Goal: Task Accomplishment & Management: Use online tool/utility

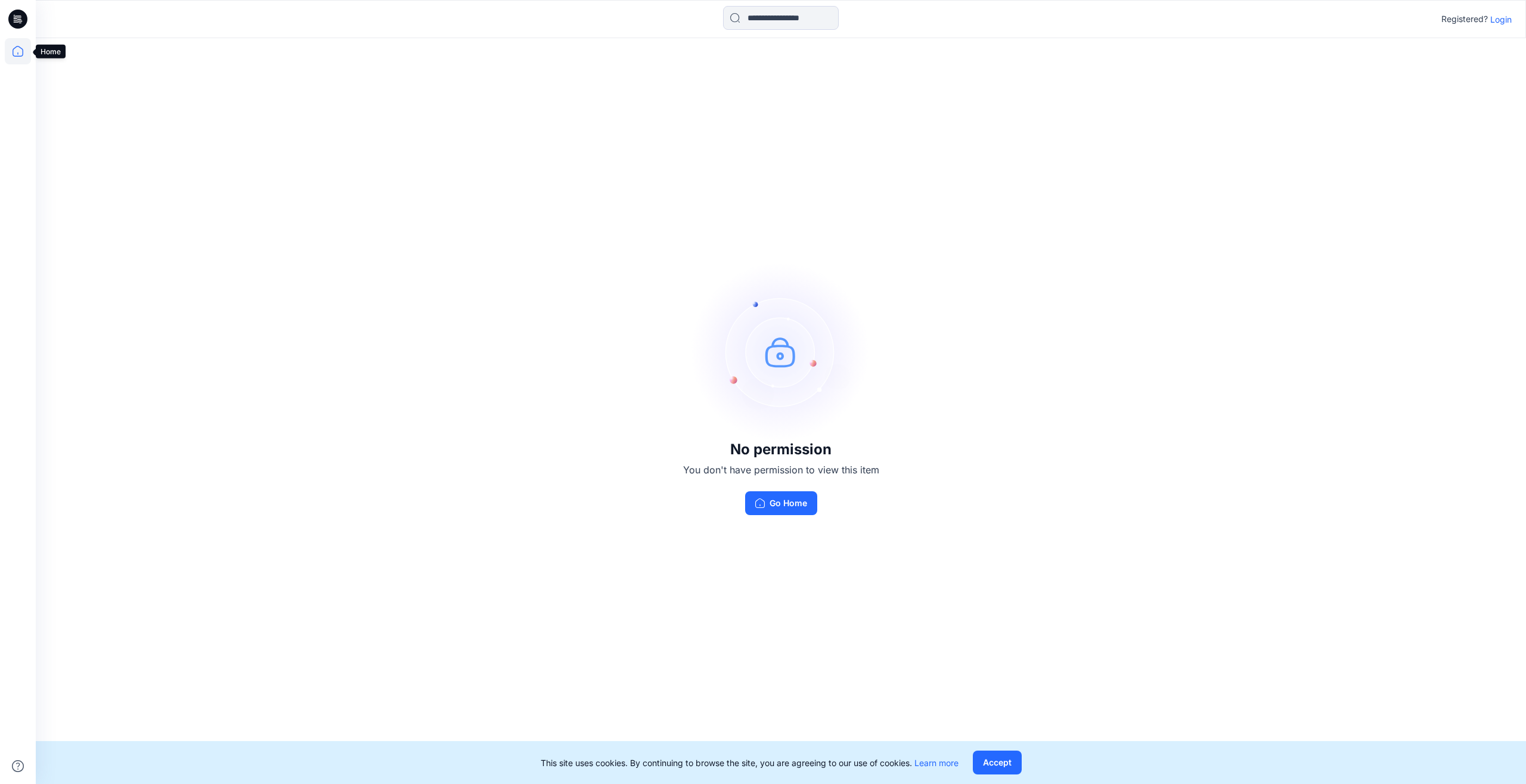
click at [15, 51] on icon at bounding box center [17, 51] width 26 height 26
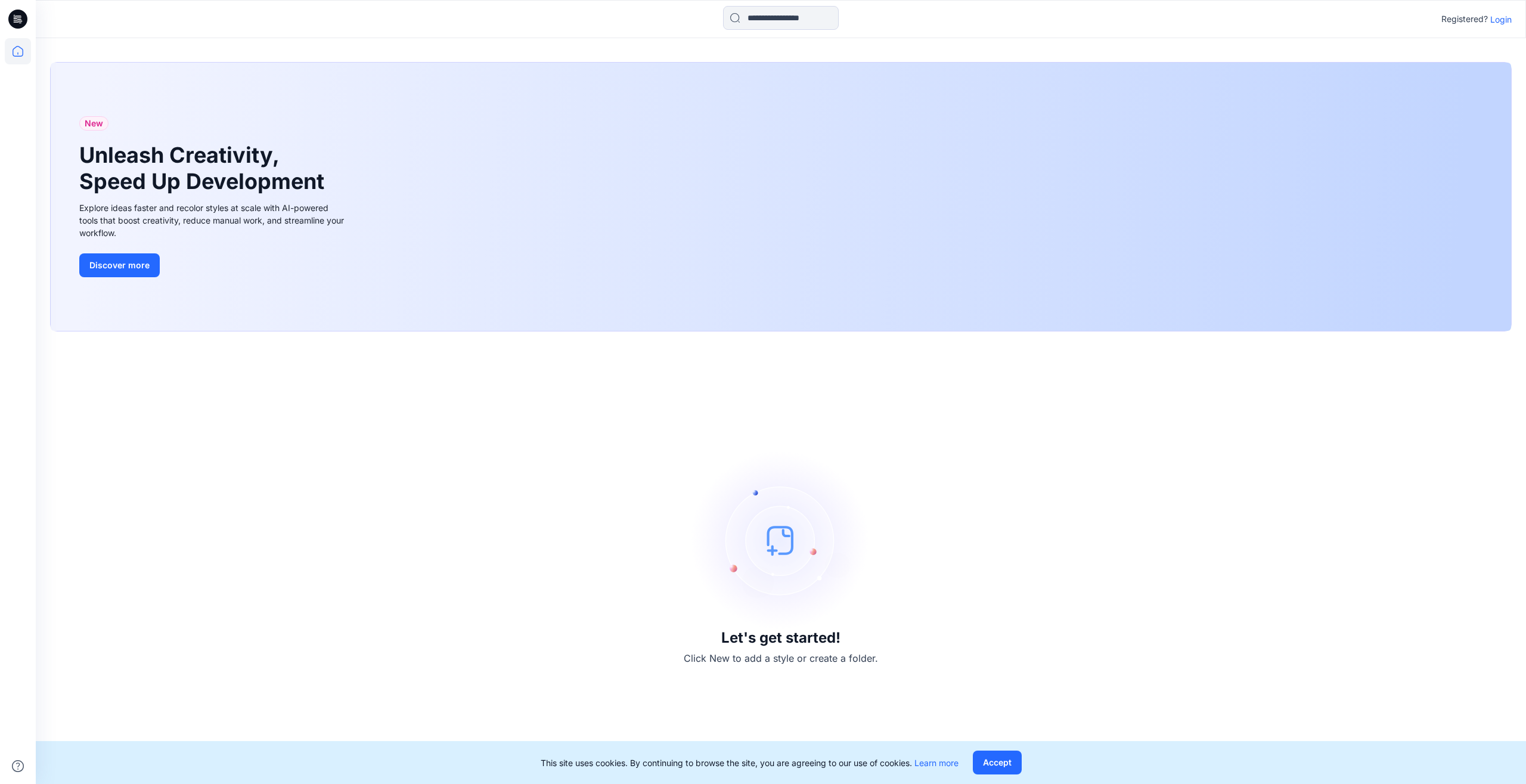
click at [18, 16] on icon at bounding box center [19, 16] width 6 height 1
click at [1001, 768] on button "Accept" at bounding box center [997, 762] width 49 height 24
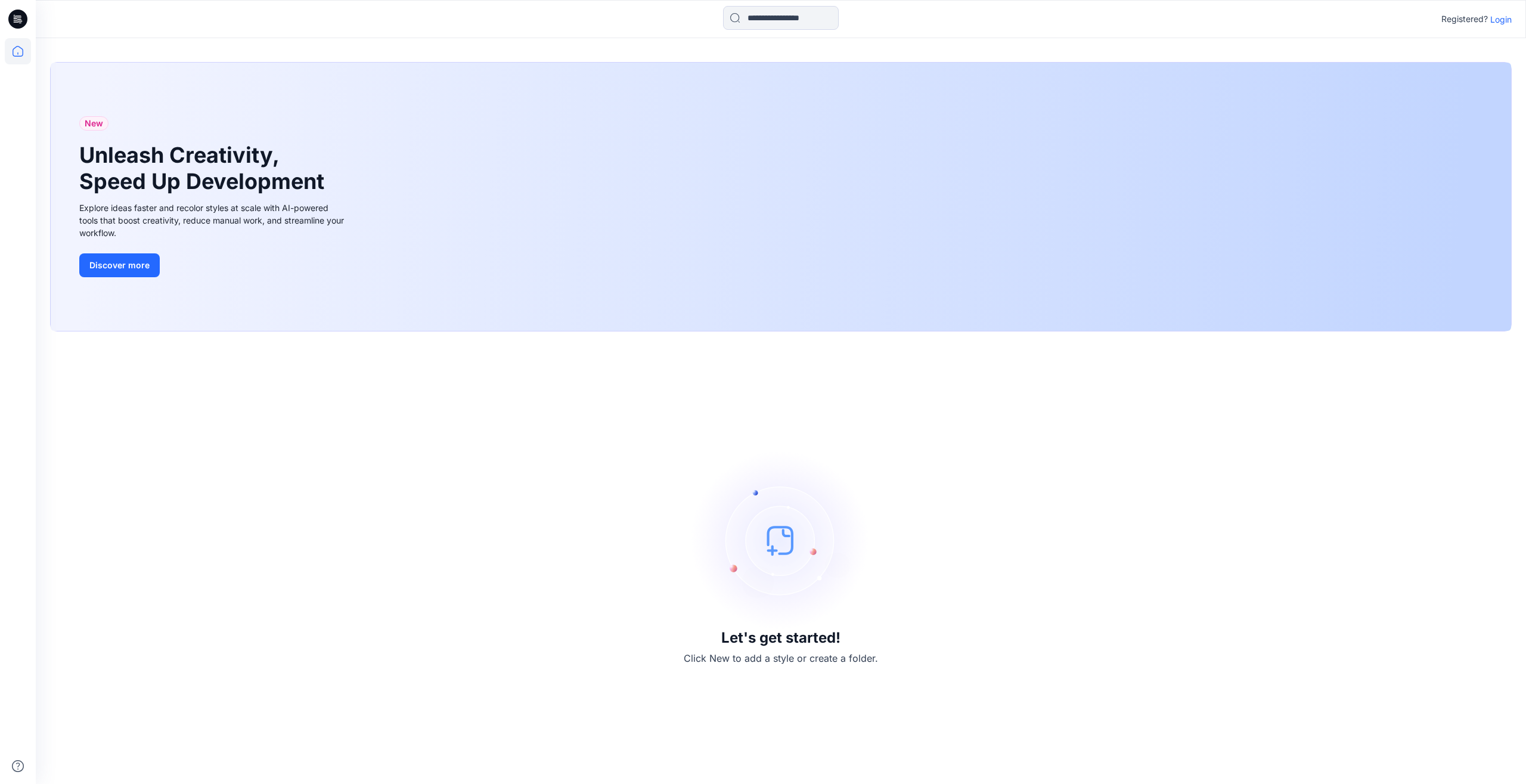
click at [14, 21] on icon at bounding box center [16, 20] width 4 height 1
click at [518, 397] on div "Let's get started! Click New to add a style or create a folder." at bounding box center [781, 557] width 1462 height 424
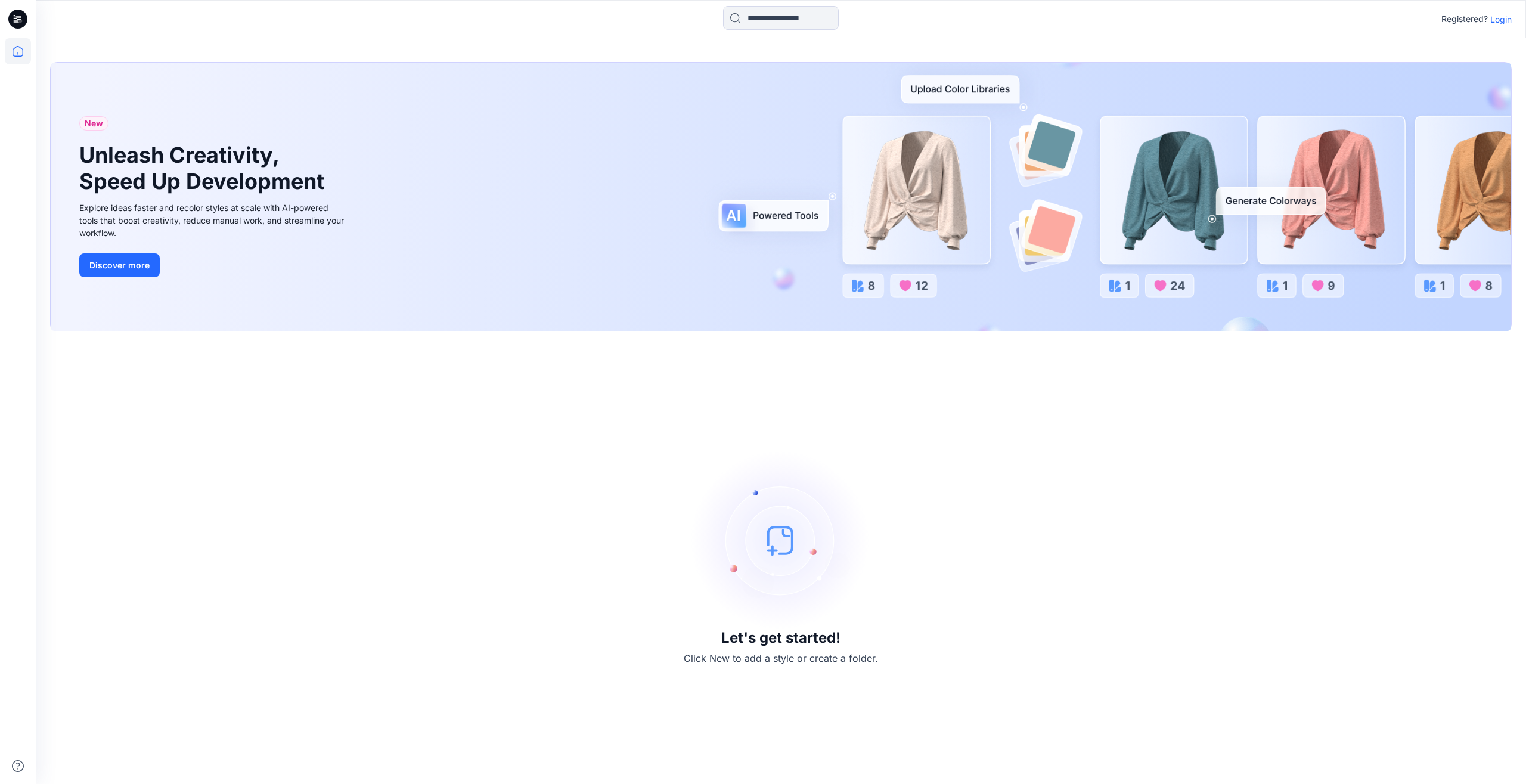
click at [1501, 19] on p "Login" at bounding box center [1501, 19] width 22 height 13
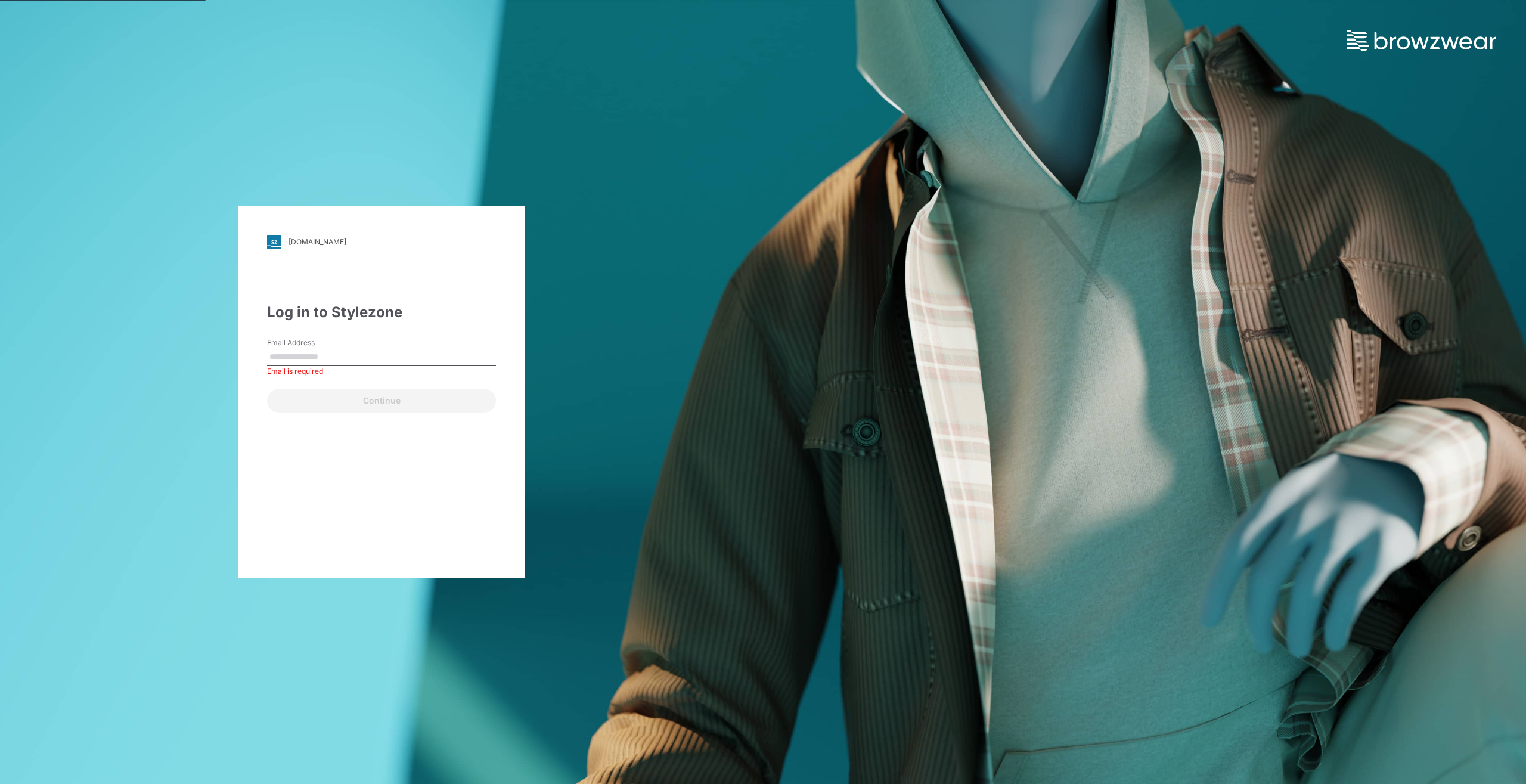
click at [323, 346] on label "Email Address" at bounding box center [309, 343] width 83 height 11
click at [323, 348] on input "Email Address" at bounding box center [382, 357] width 229 height 18
click at [323, 361] on input "Email Address" at bounding box center [382, 357] width 229 height 18
type input "**********"
click at [343, 403] on button "Continue" at bounding box center [382, 400] width 229 height 24
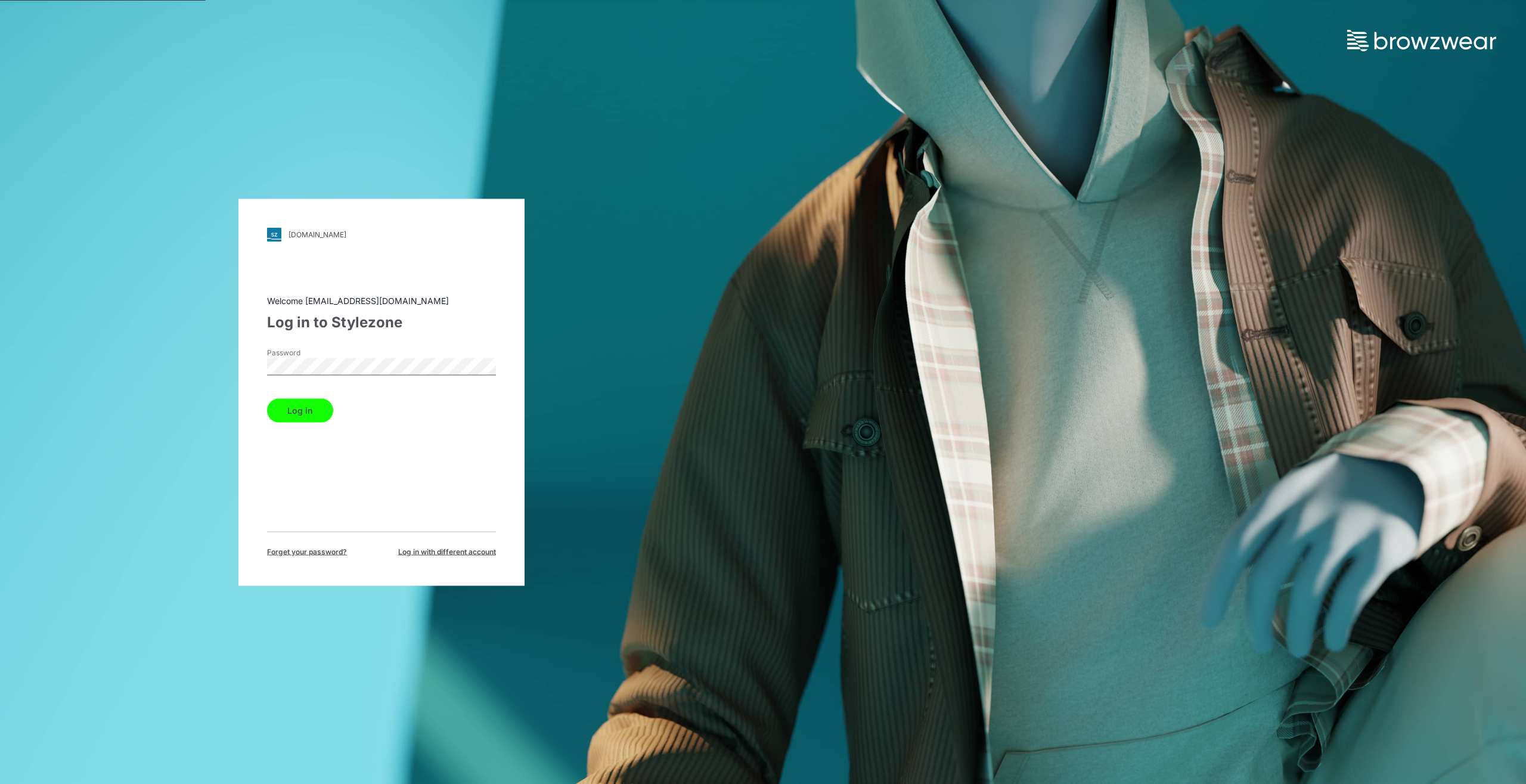
click at [314, 413] on button "Log in" at bounding box center [300, 410] width 66 height 24
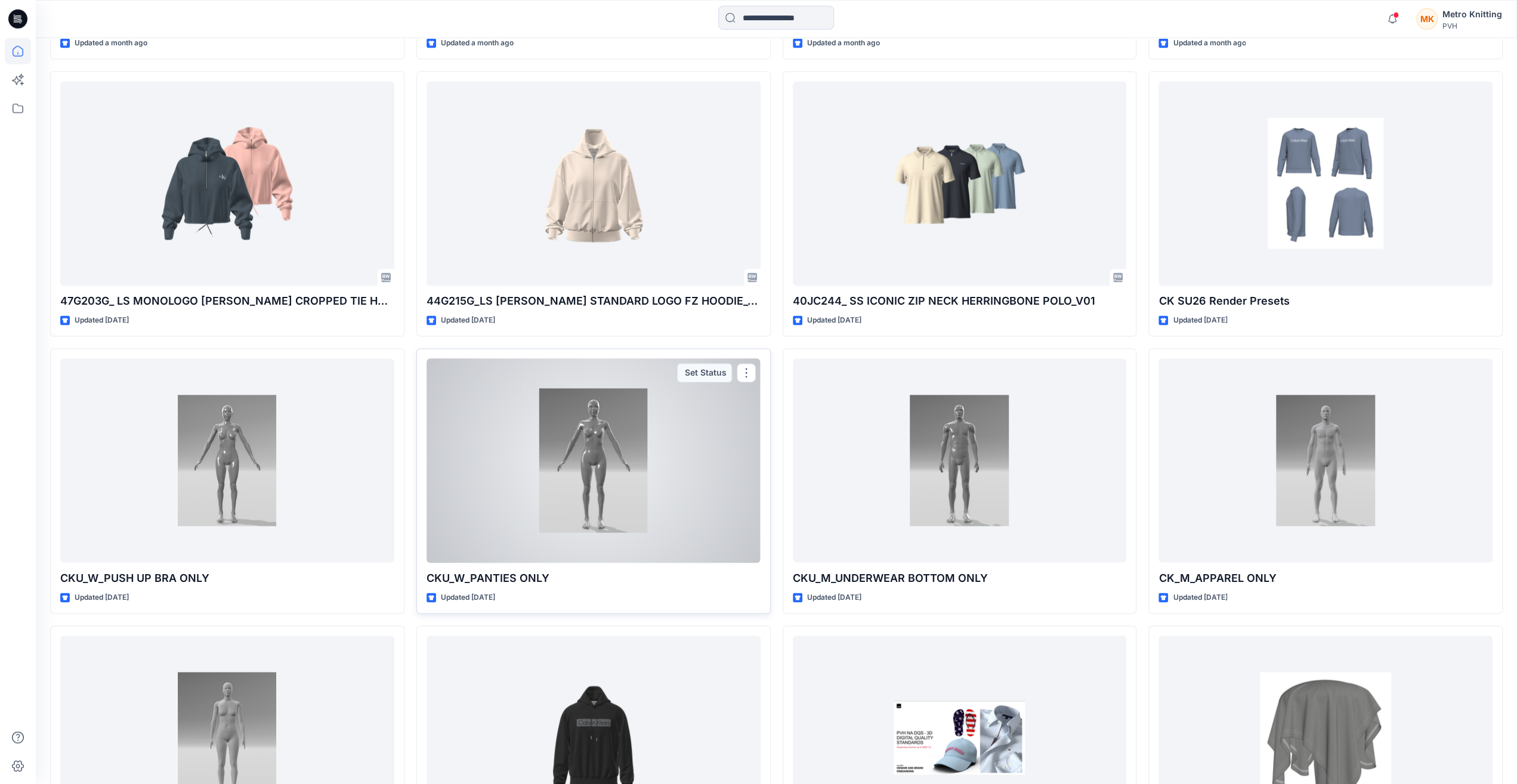
scroll to position [1755, 0]
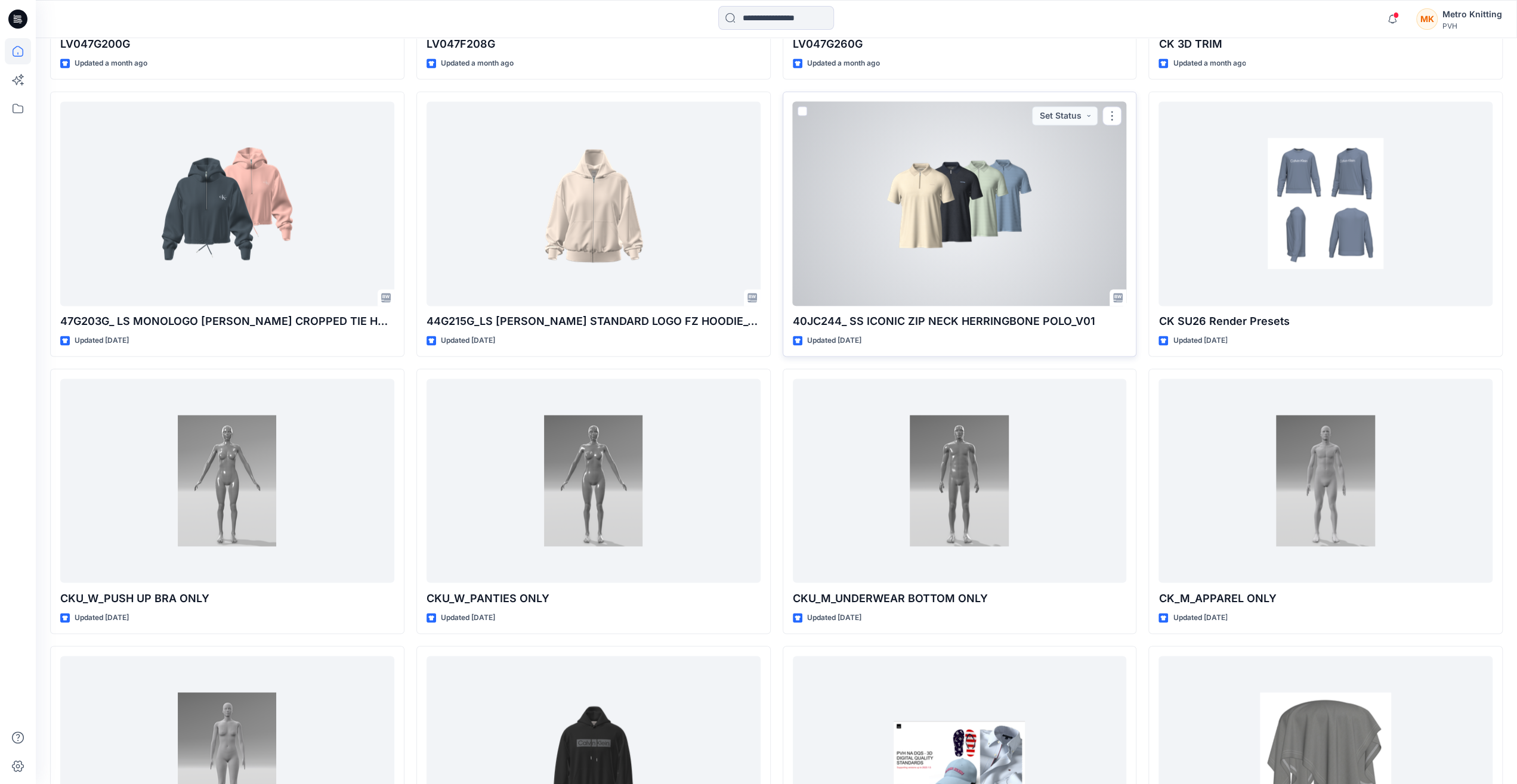
click at [936, 233] on div at bounding box center [960, 203] width 334 height 204
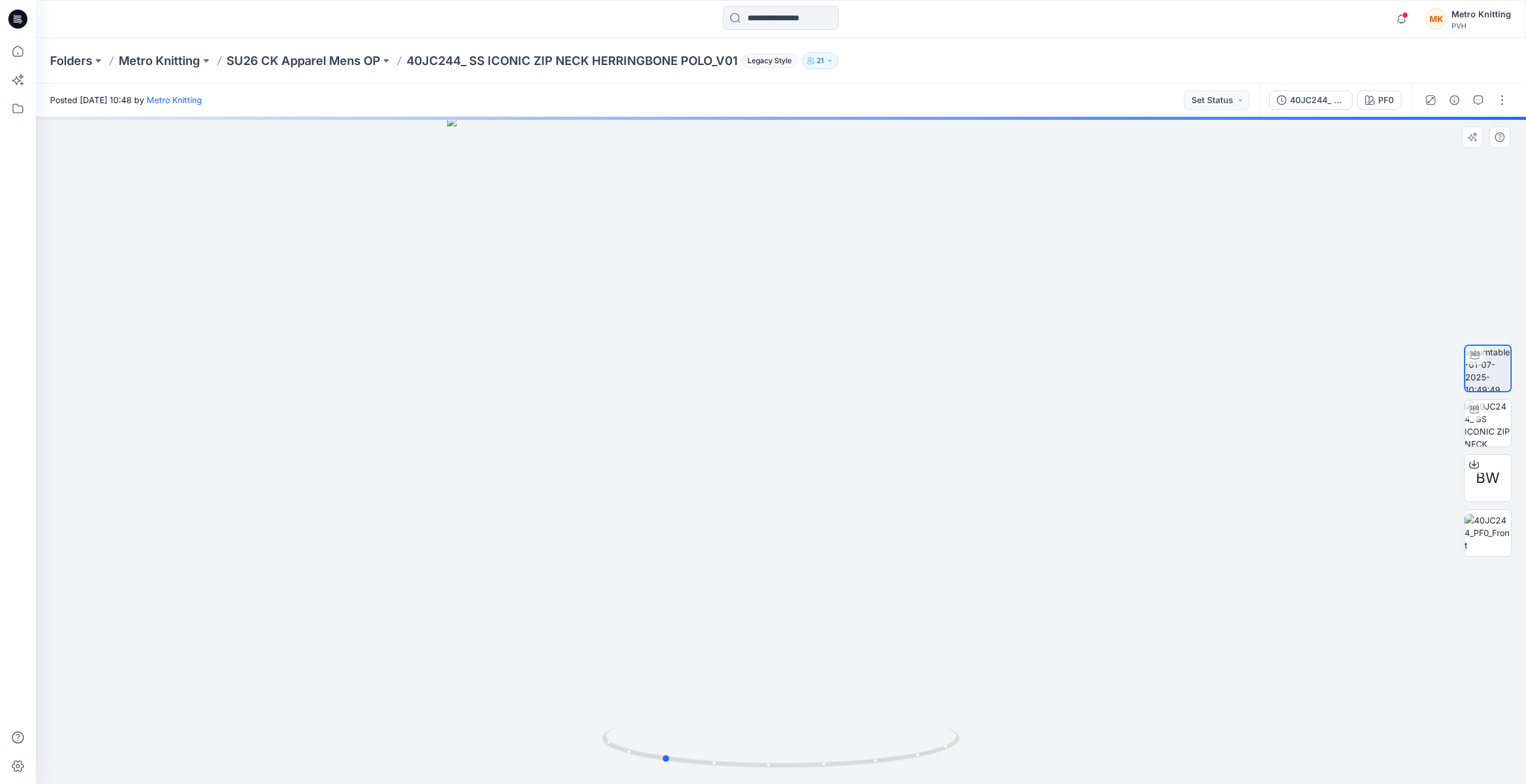
drag, startPoint x: 839, startPoint y: 578, endPoint x: 756, endPoint y: 586, distance: 83.4
click at [756, 586] on div at bounding box center [780, 450] width 1490 height 667
click at [401, 469] on img at bounding box center [780, 327] width 1162 height 915
drag, startPoint x: 1123, startPoint y: 487, endPoint x: 953, endPoint y: 514, distance: 172.1
click at [953, 514] on img at bounding box center [780, 341] width 1162 height 887
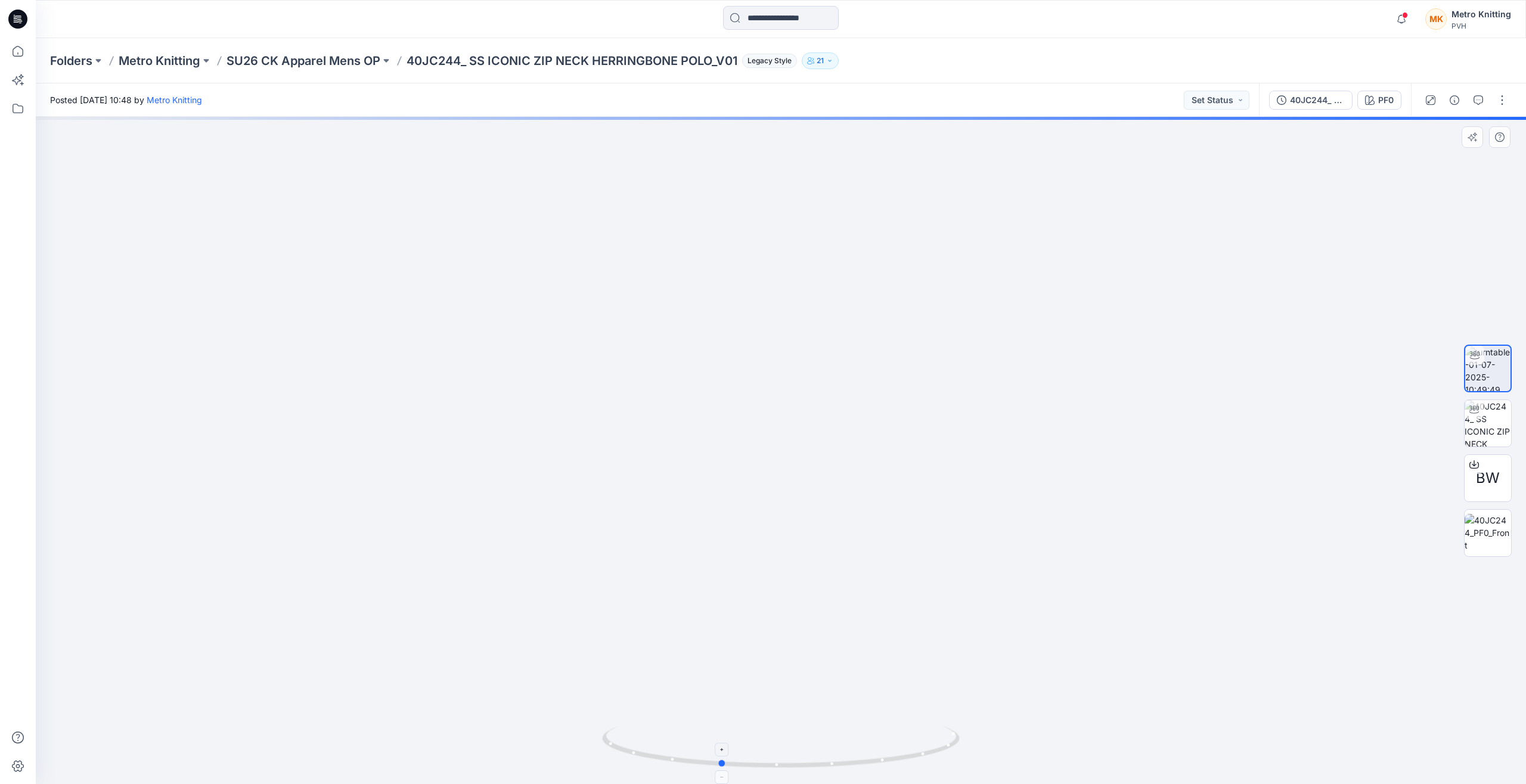
drag, startPoint x: 708, startPoint y: 767, endPoint x: 766, endPoint y: 759, distance: 58.5
click at [766, 759] on icon at bounding box center [782, 748] width 361 height 45
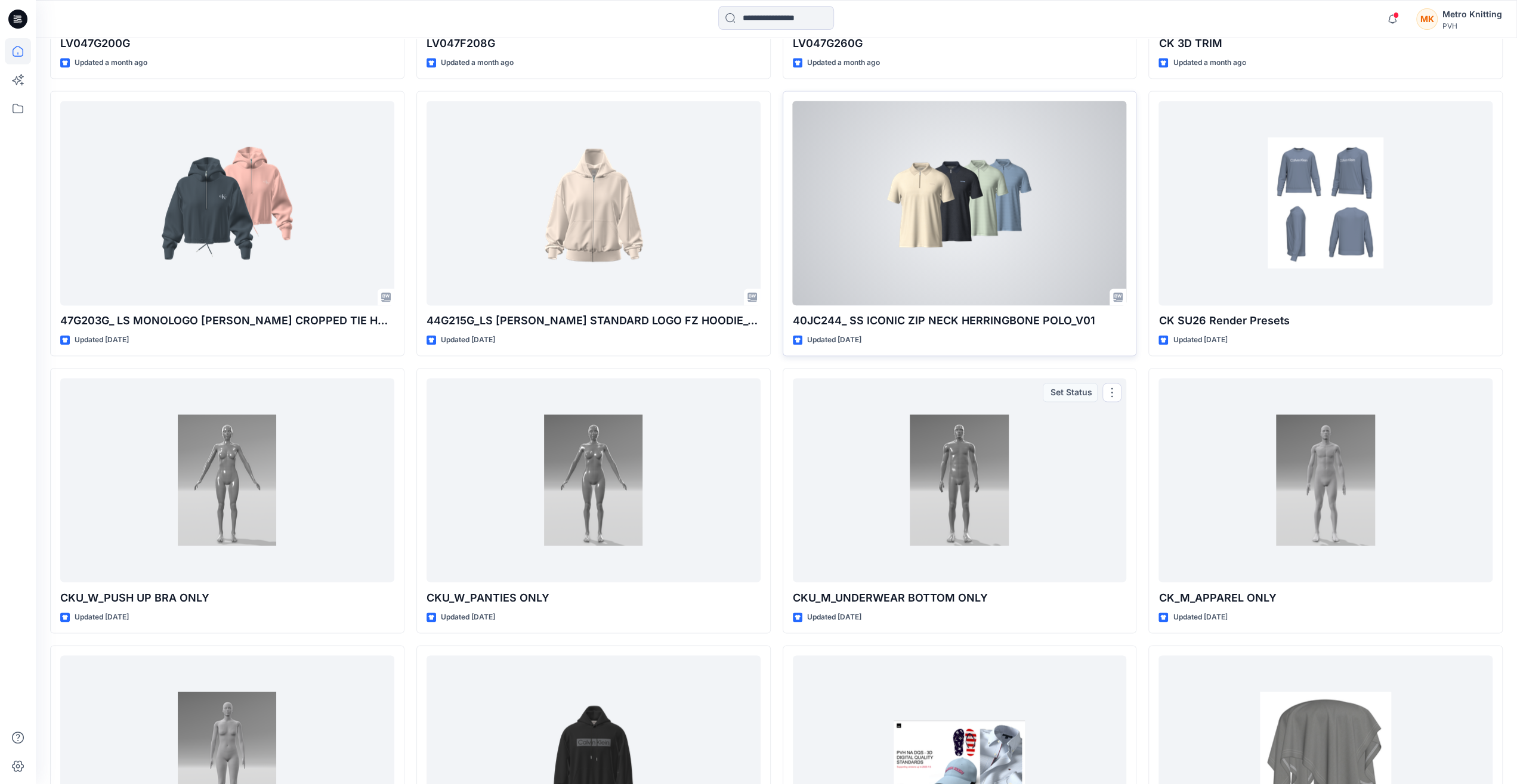
scroll to position [1693, 0]
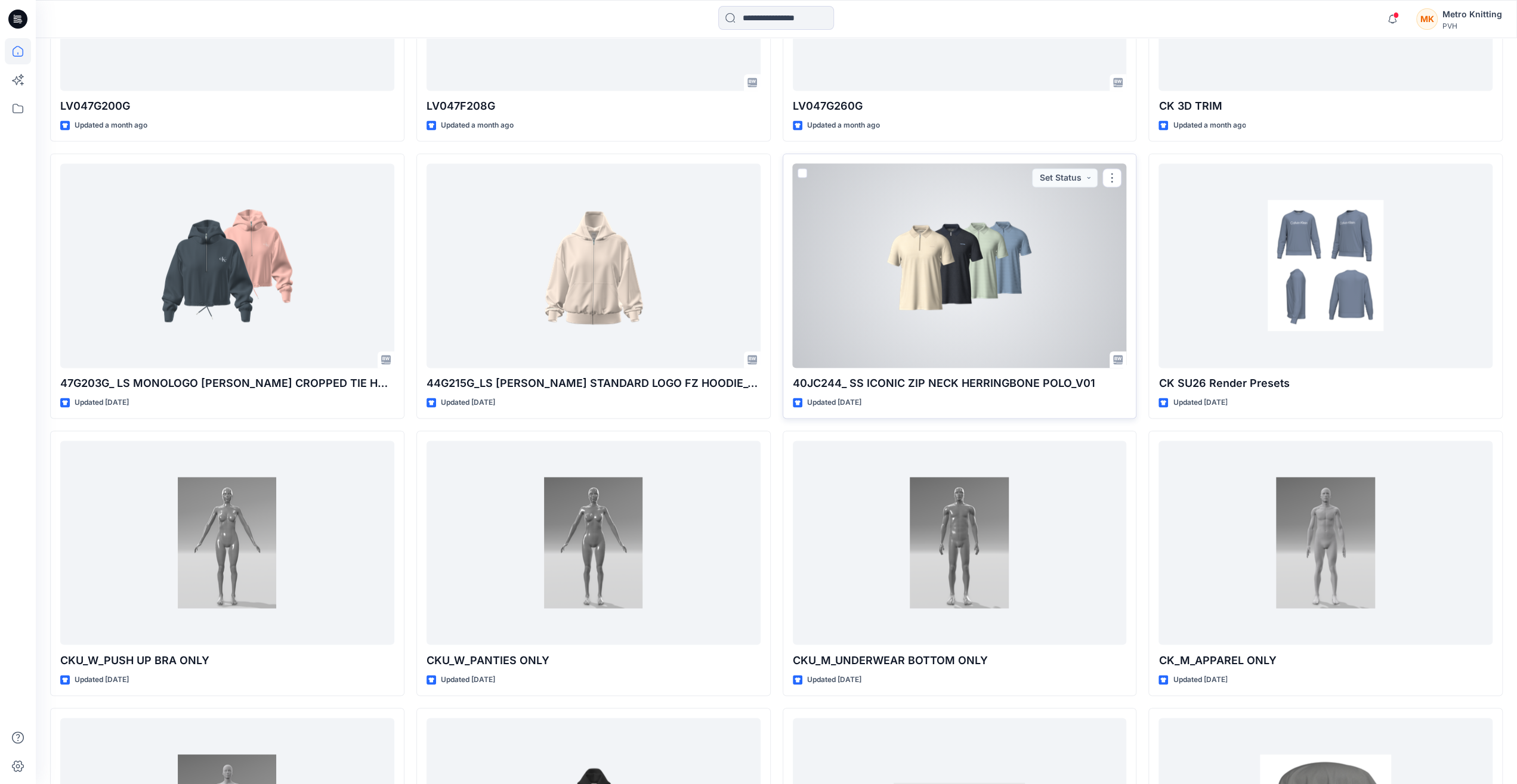
click at [943, 312] on div at bounding box center [960, 265] width 334 height 204
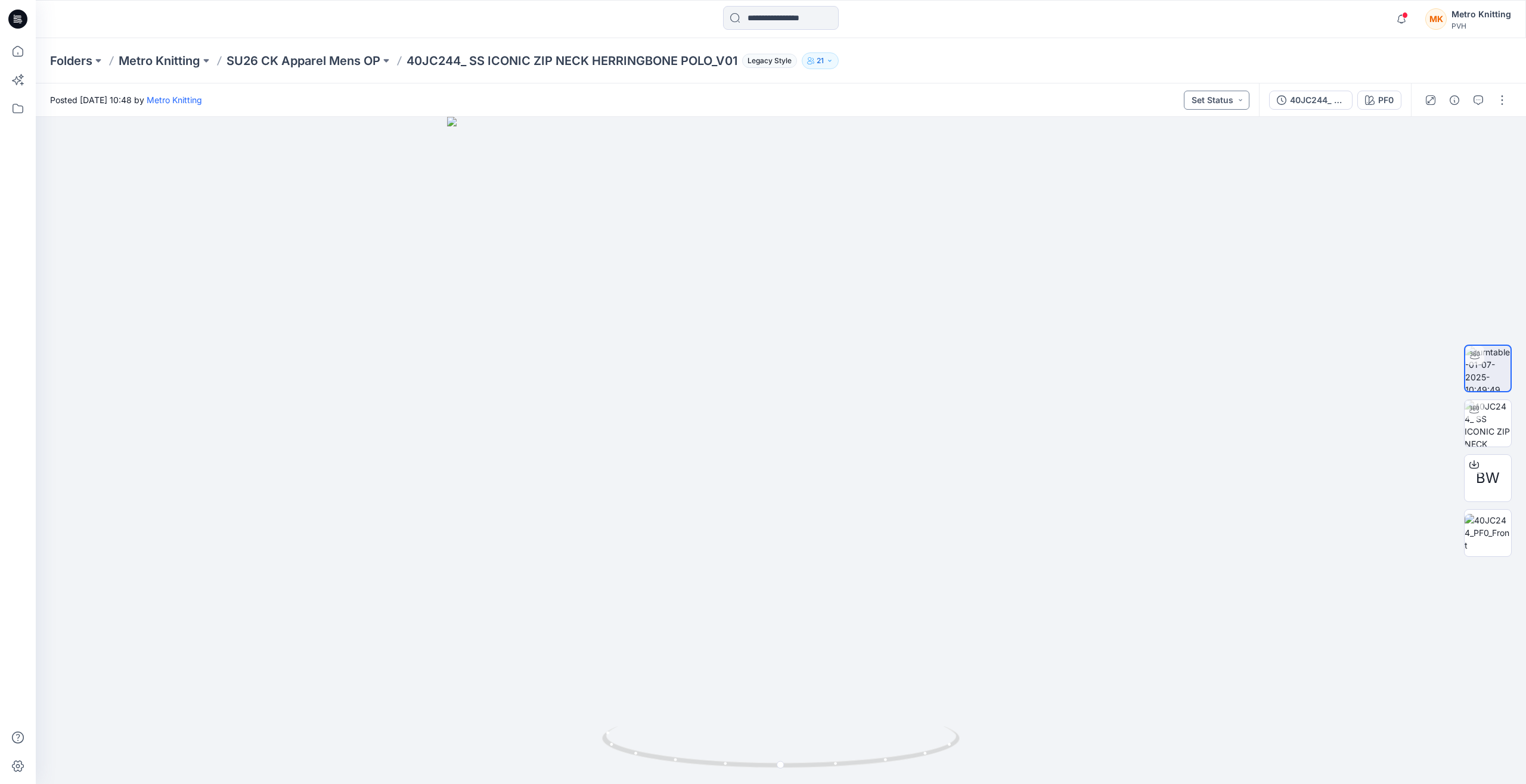
click at [1246, 104] on button "Set Status" at bounding box center [1217, 100] width 66 height 19
click at [1273, 327] on div at bounding box center [780, 450] width 1490 height 667
click at [1477, 467] on icon at bounding box center [1475, 464] width 10 height 10
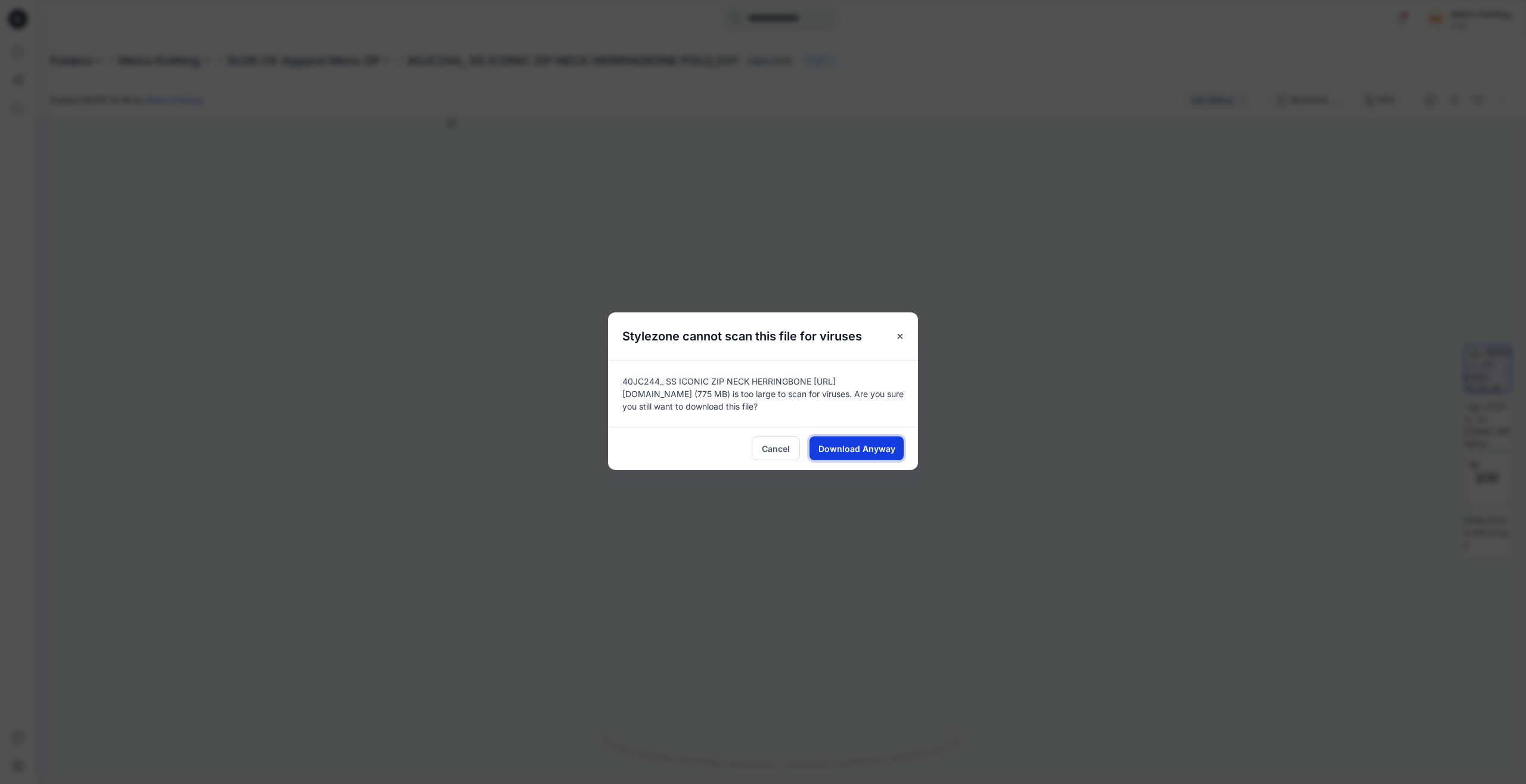
click at [867, 445] on span "Download Anyway" at bounding box center [857, 448] width 77 height 13
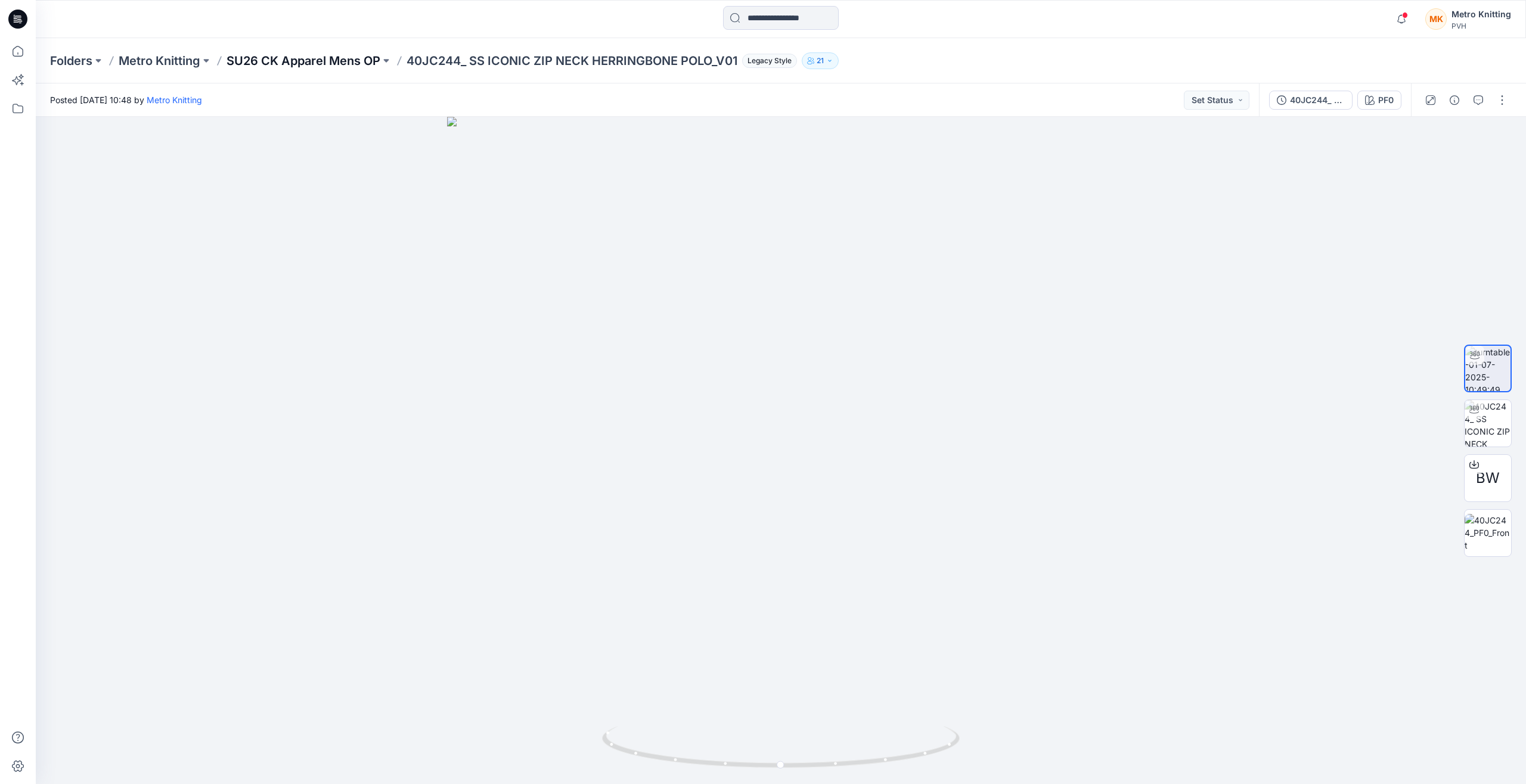
click at [351, 66] on p "SU26 CK Apparel Mens OP" at bounding box center [303, 61] width 154 height 17
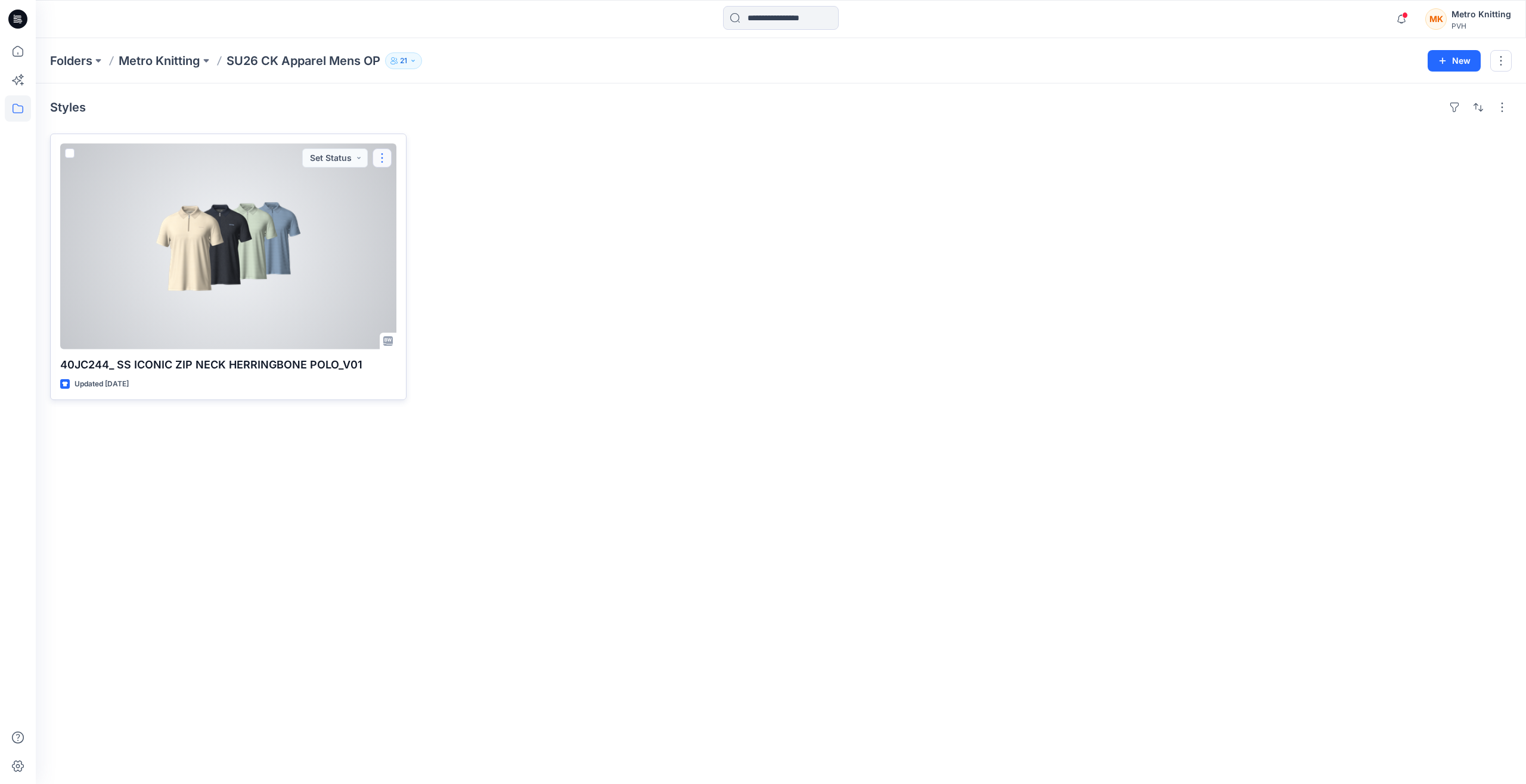
click at [388, 158] on button "button" at bounding box center [382, 158] width 19 height 19
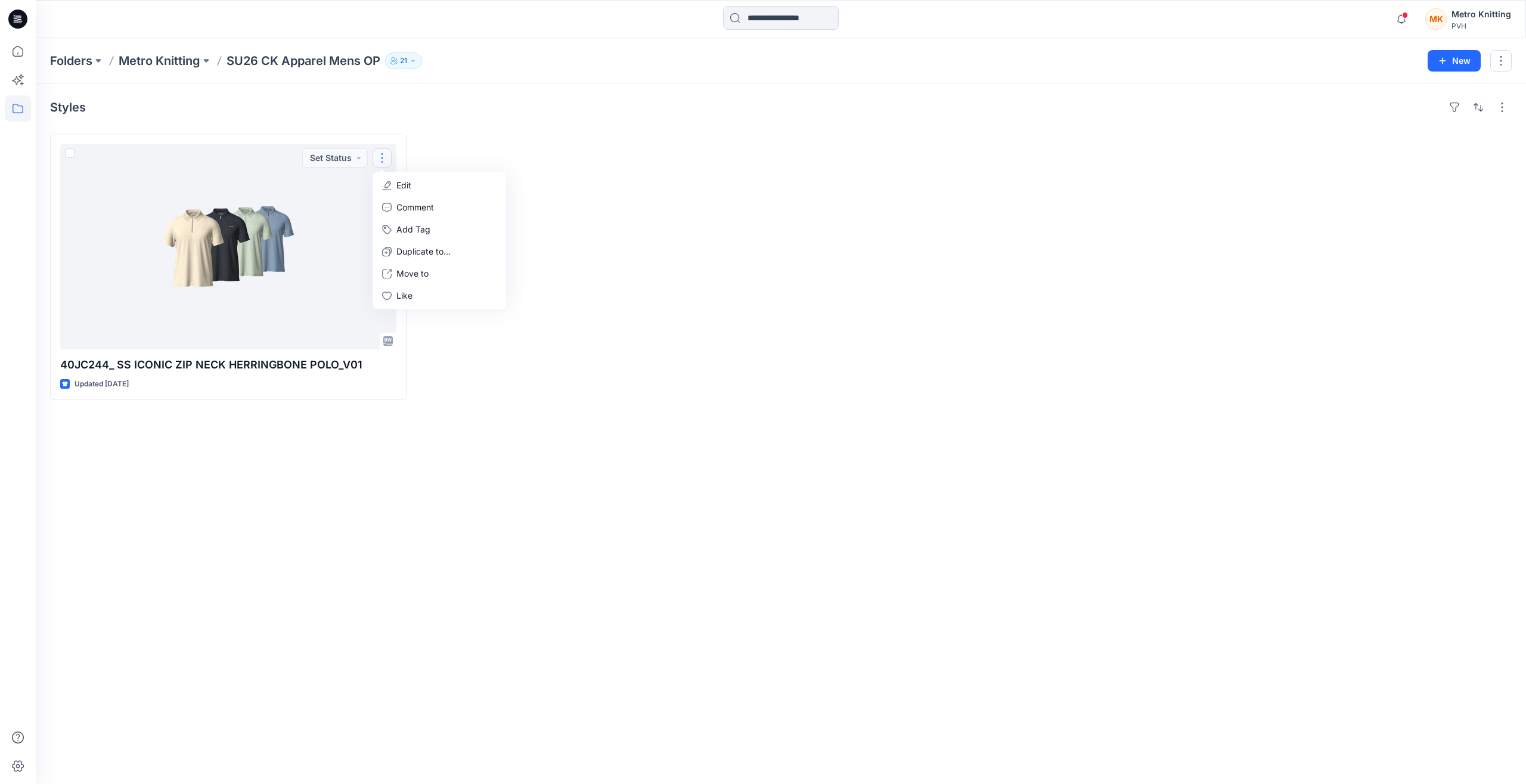
click at [745, 283] on div at bounding box center [597, 267] width 356 height 267
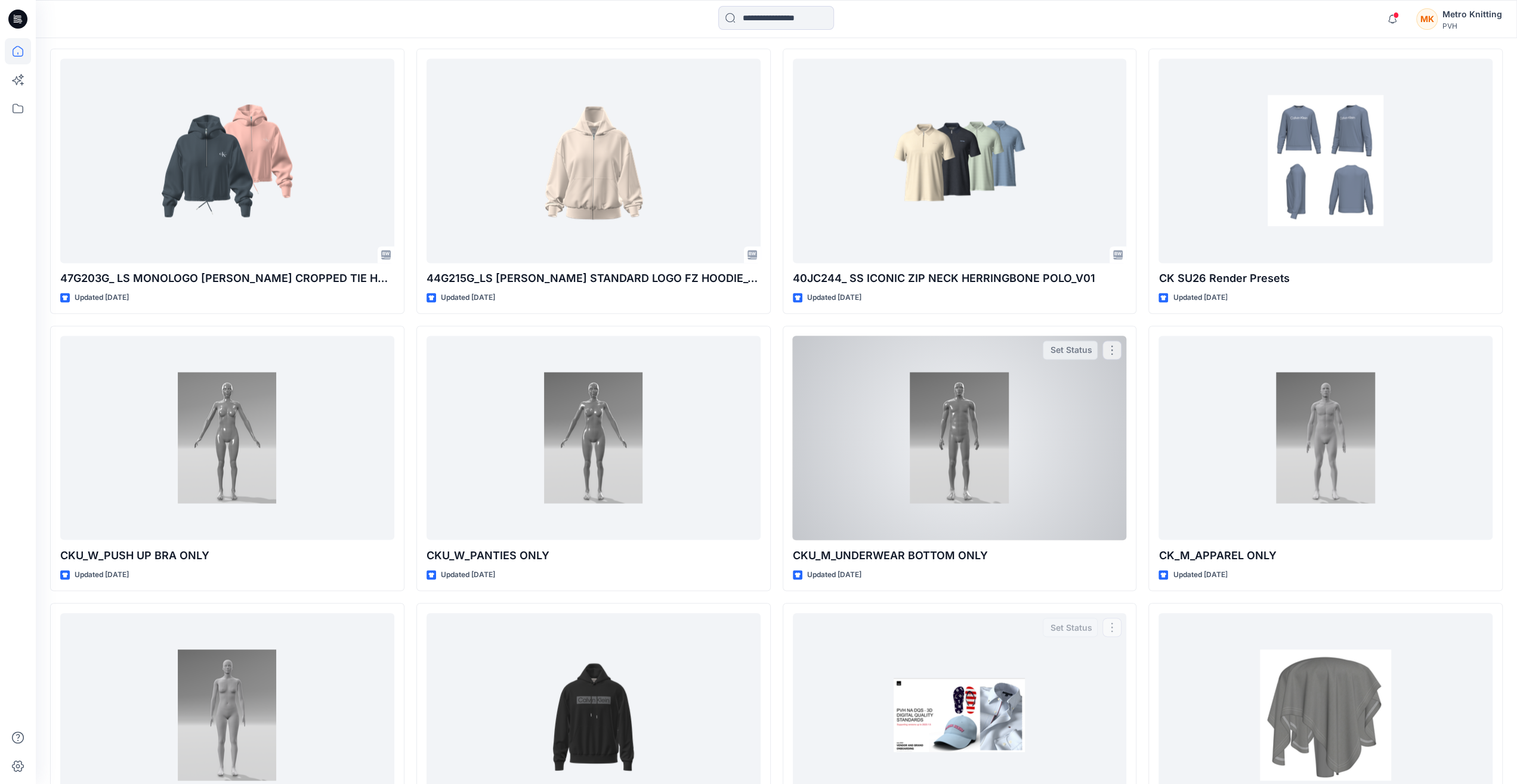
scroll to position [1612, 0]
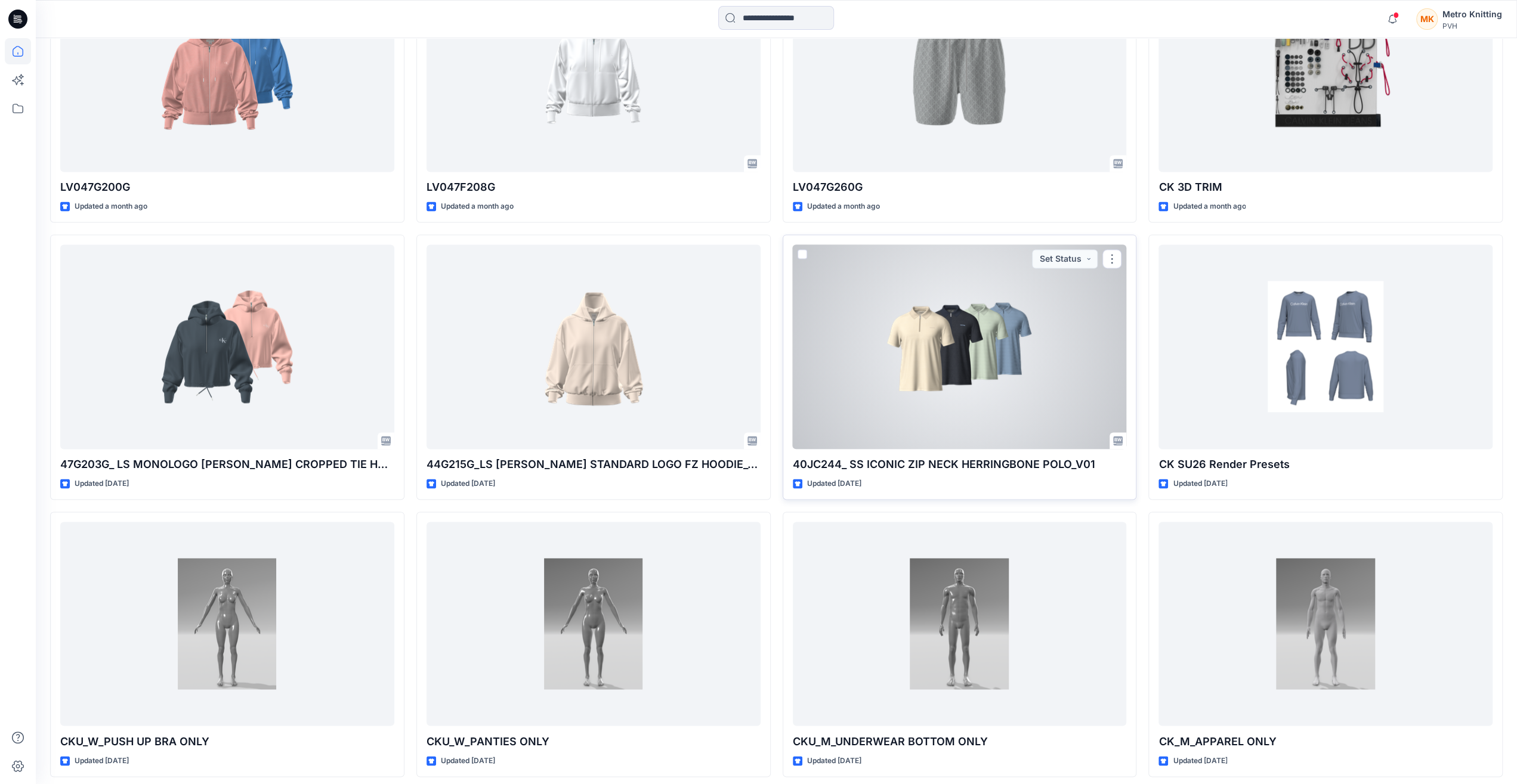
click at [819, 355] on div at bounding box center [960, 346] width 334 height 204
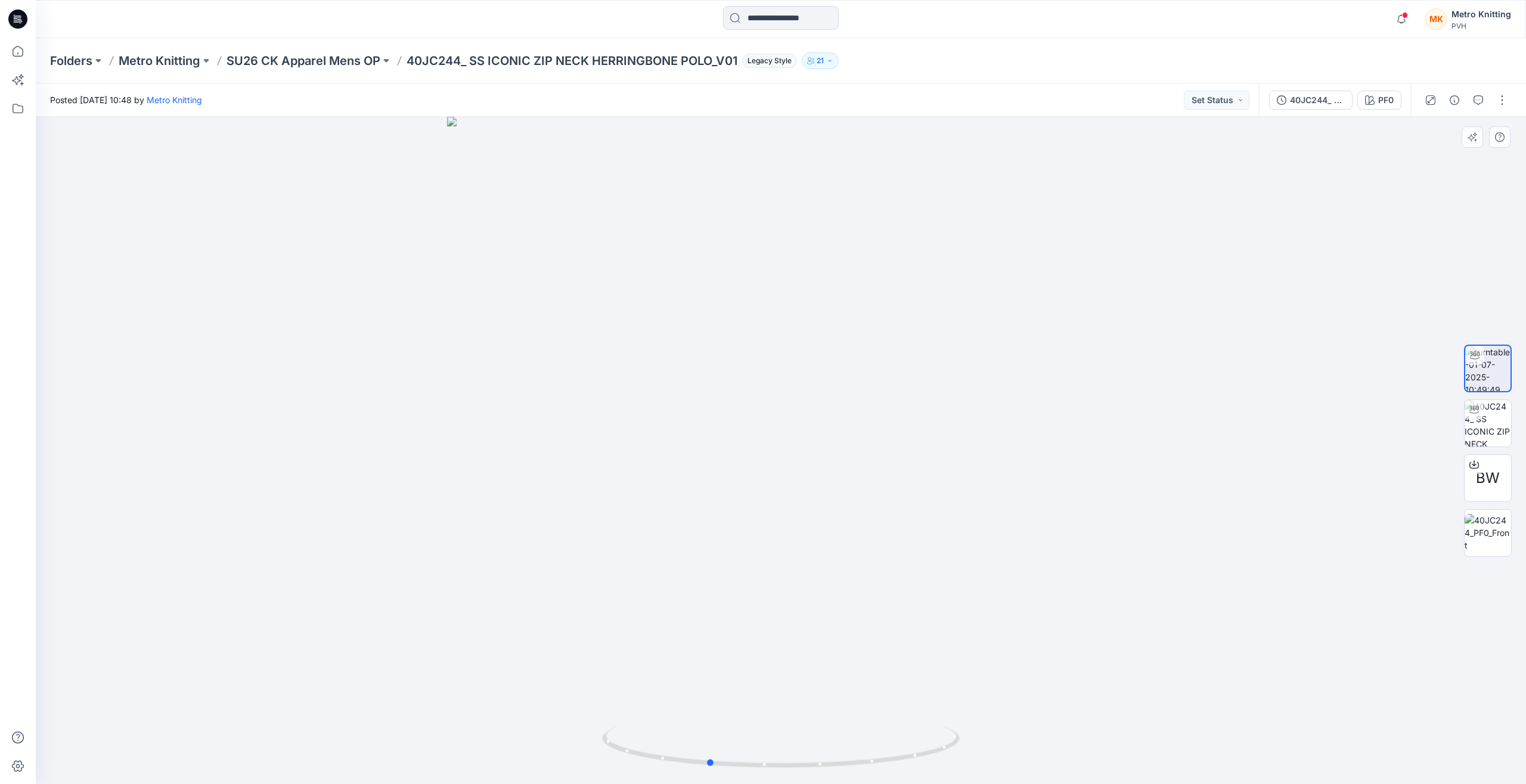
drag, startPoint x: 858, startPoint y: 520, endPoint x: 797, endPoint y: 520, distance: 61.0
click at [797, 520] on div at bounding box center [780, 450] width 1490 height 667
